Goal: Information Seeking & Learning: Learn about a topic

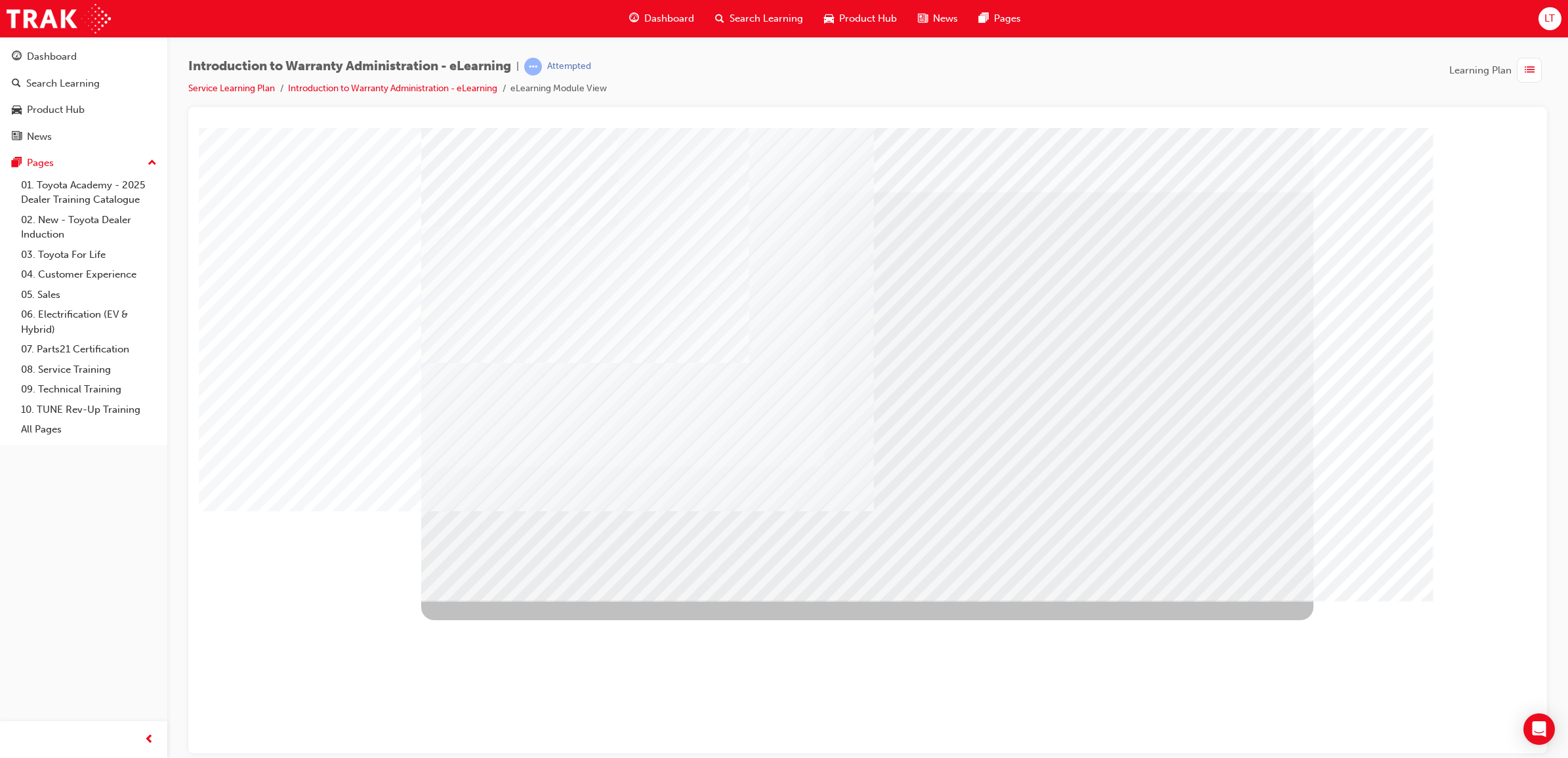
click at [1521, 66] on div "button" at bounding box center [1529, 70] width 25 height 25
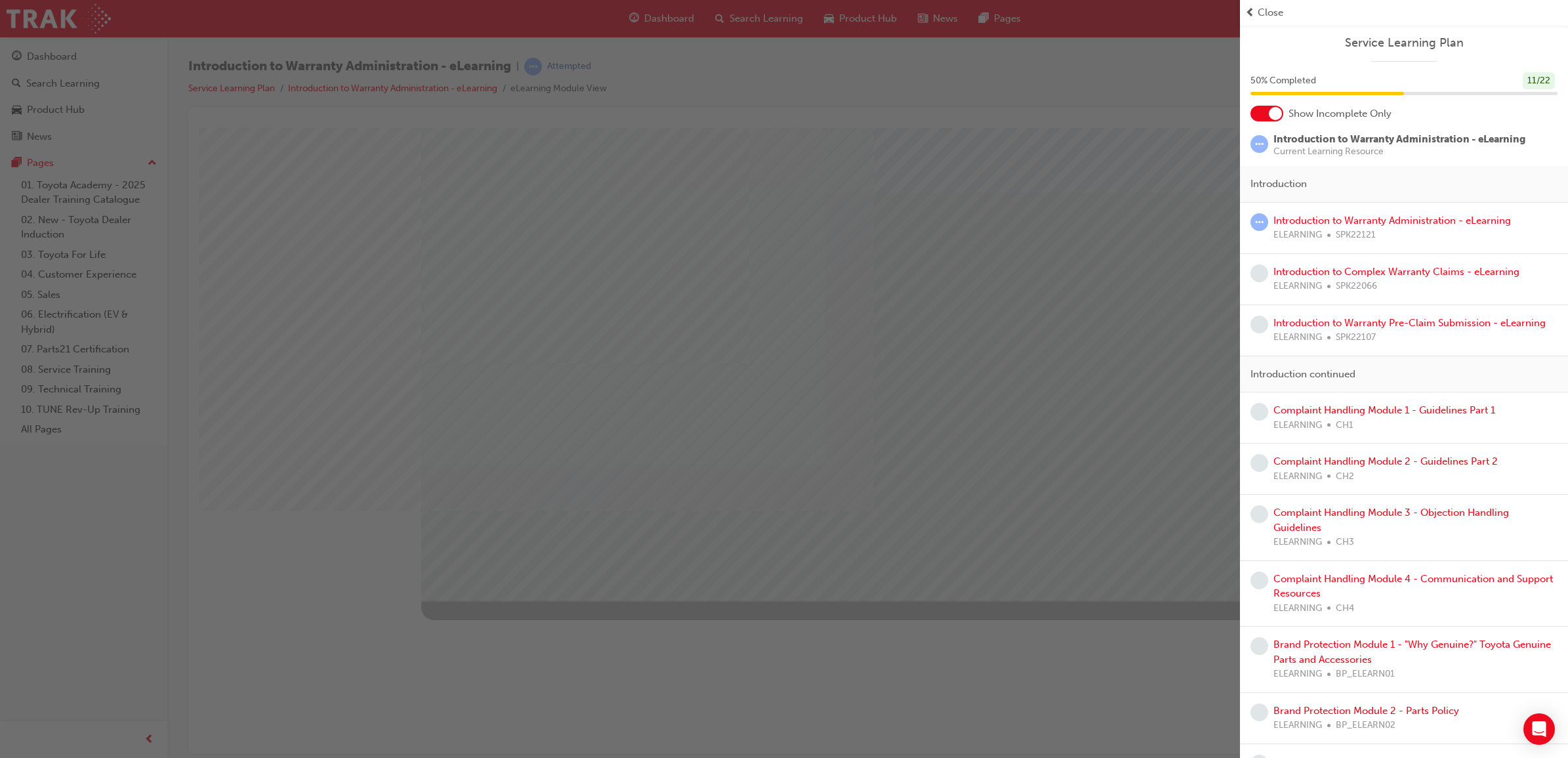
click at [283, 253] on div "button" at bounding box center [620, 379] width 1240 height 758
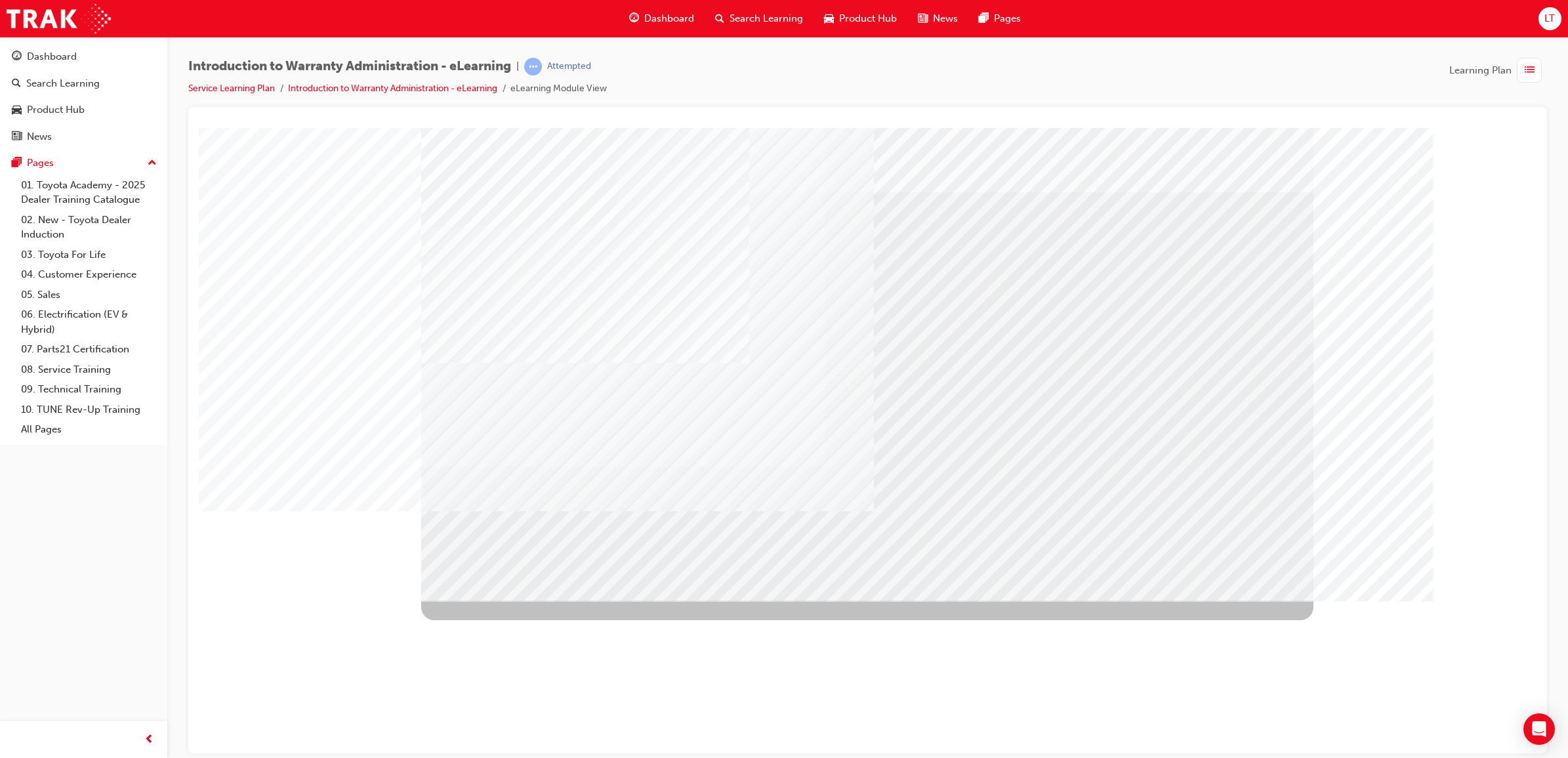
click at [763, 91] on div "Introduction to Warranty Administration - eLearning | Attempted Service Learnin…" at bounding box center [868, 81] width 1359 height 49
click at [573, 61] on div "Attempted" at bounding box center [568, 66] width 44 height 12
click at [566, 92] on li "eLearning Module View" at bounding box center [558, 89] width 96 height 15
click at [473, 82] on link "Introduction to Warranty Administration - eLearning" at bounding box center [393, 87] width 209 height 11
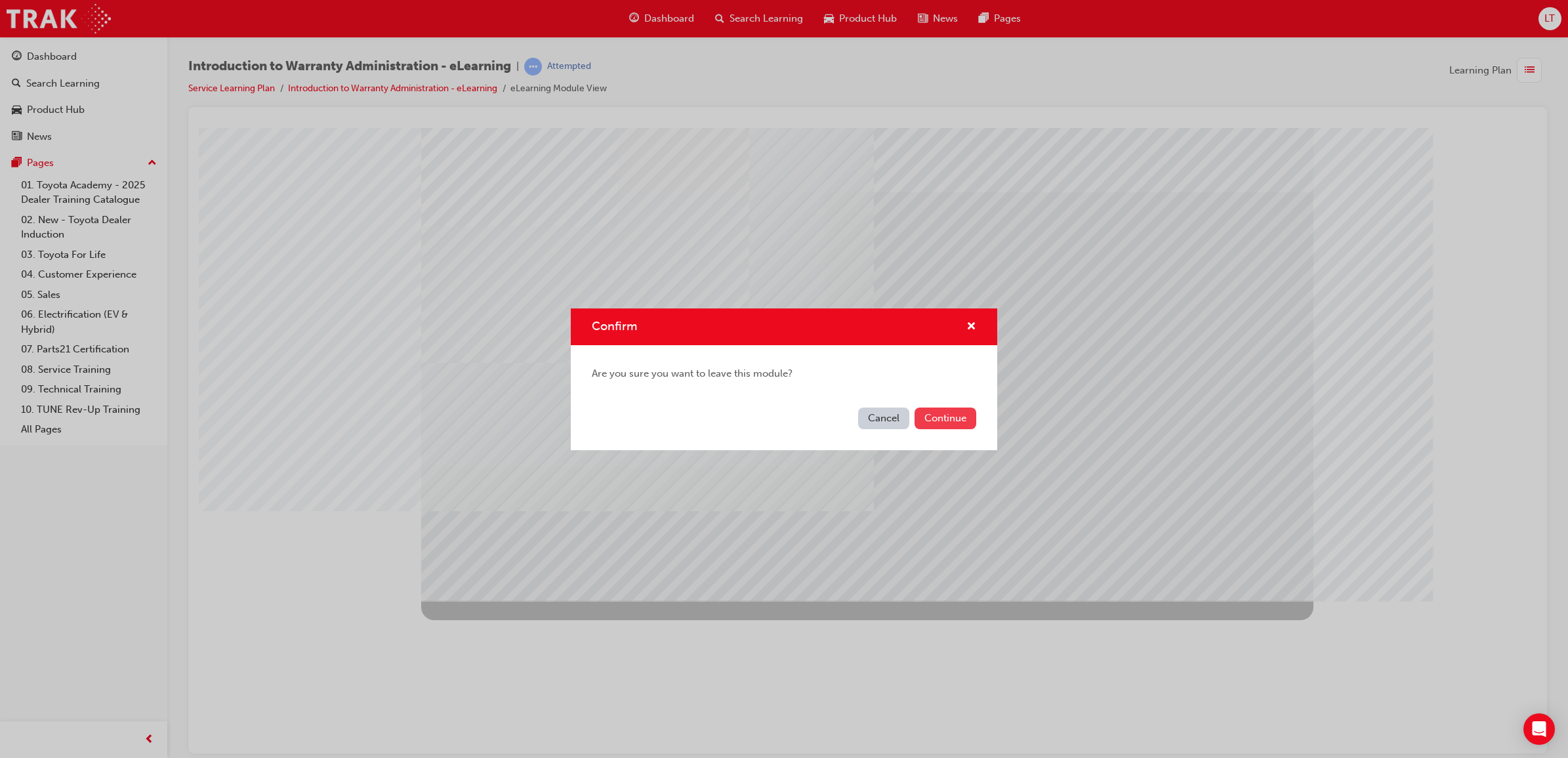
click at [956, 424] on button "Continue" at bounding box center [945, 418] width 61 height 22
